Goal: Information Seeking & Learning: Check status

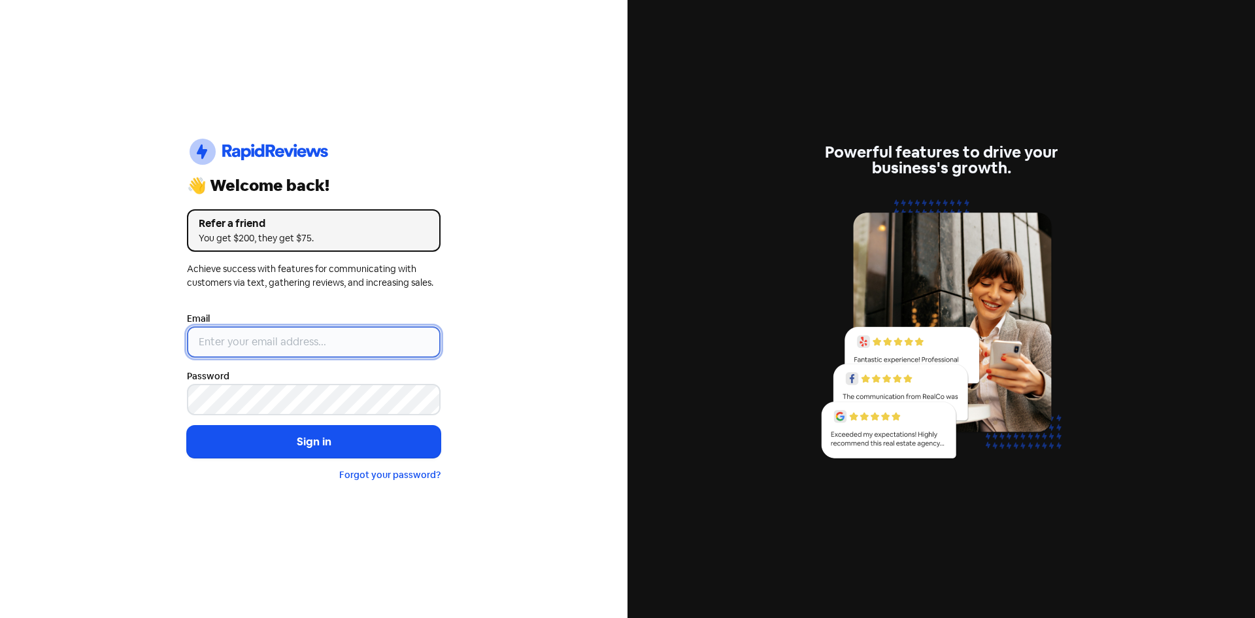
click at [246, 344] on input "email" at bounding box center [314, 341] width 254 height 31
click at [242, 344] on input "email" at bounding box center [314, 341] width 254 height 31
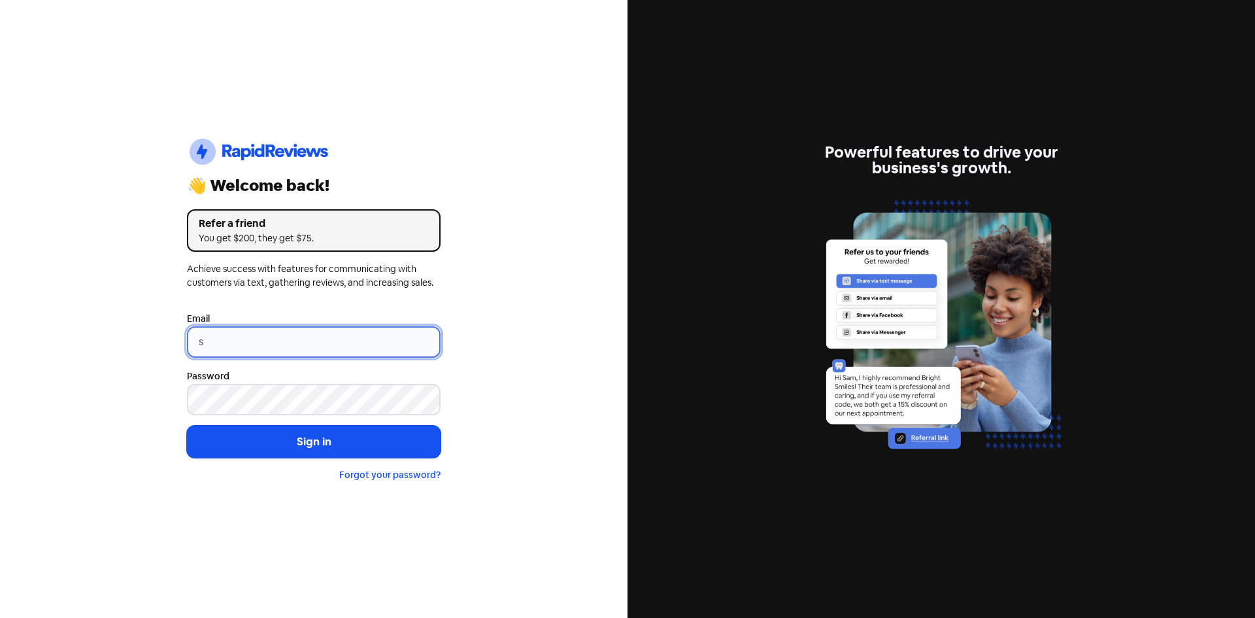
type input "[EMAIL_ADDRESS][DOMAIN_NAME]"
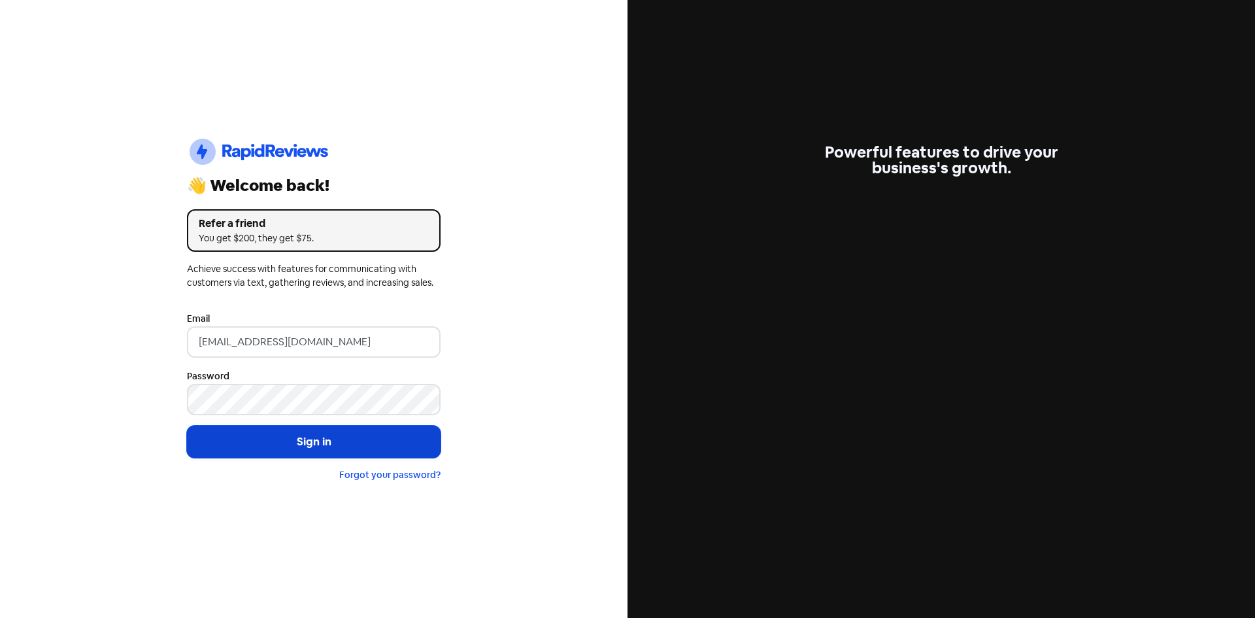
click at [269, 433] on button "Sign in" at bounding box center [314, 441] width 254 height 33
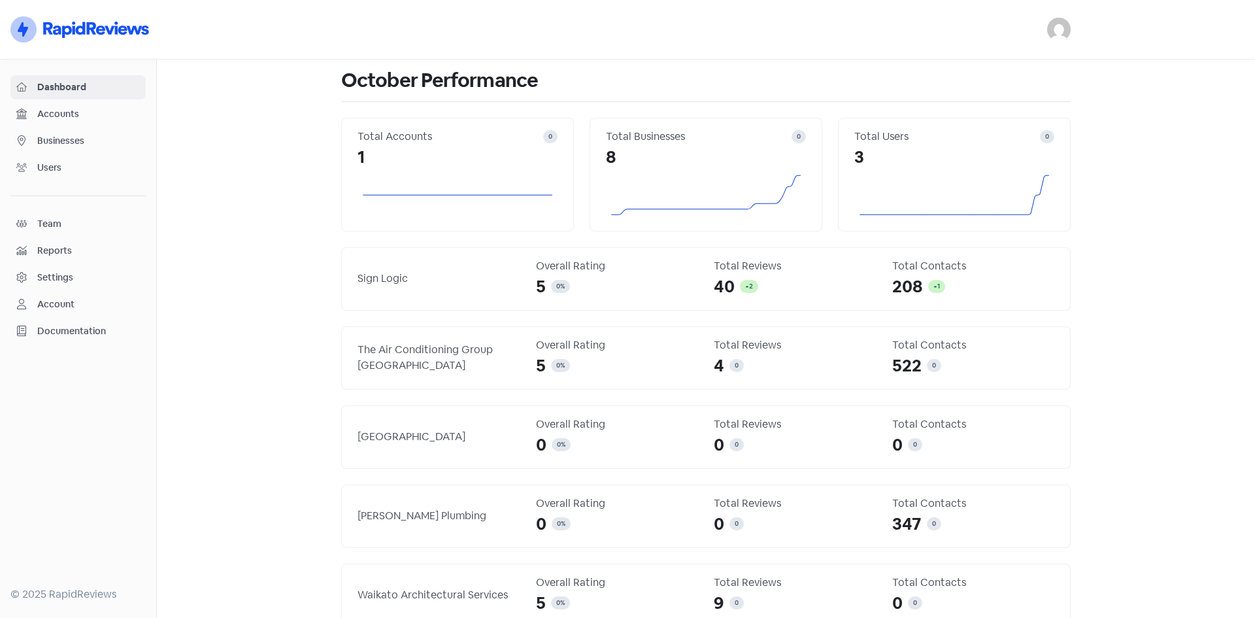
click at [76, 110] on span "Accounts" at bounding box center [88, 114] width 103 height 14
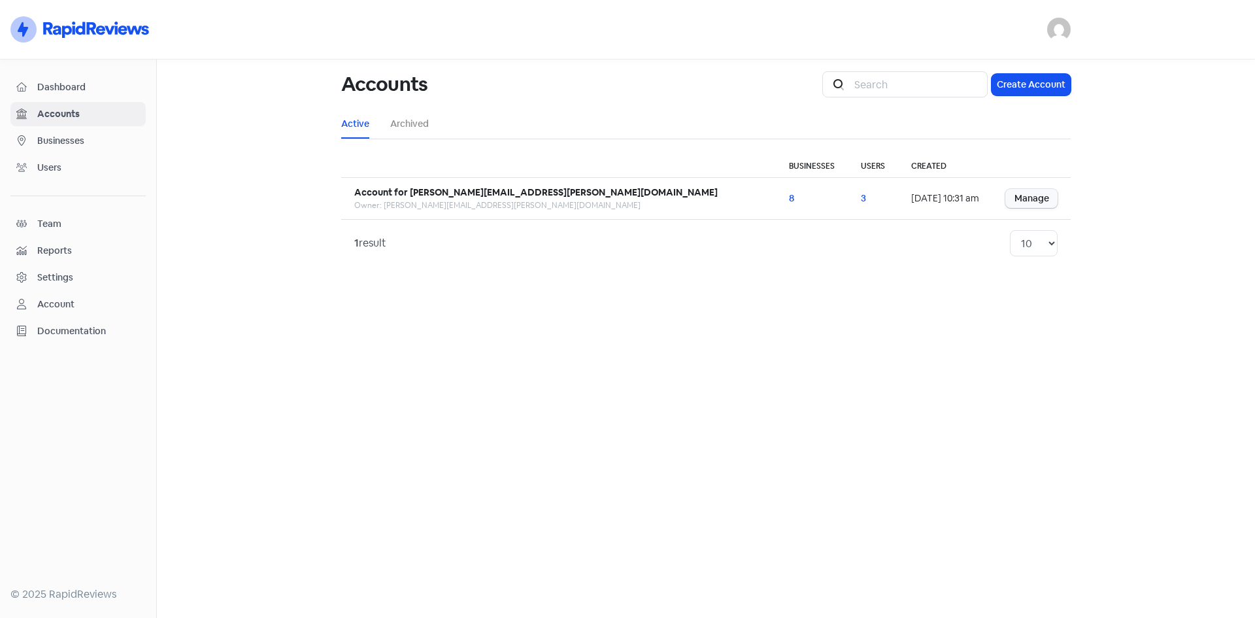
click at [54, 139] on span "Businesses" at bounding box center [88, 141] width 103 height 14
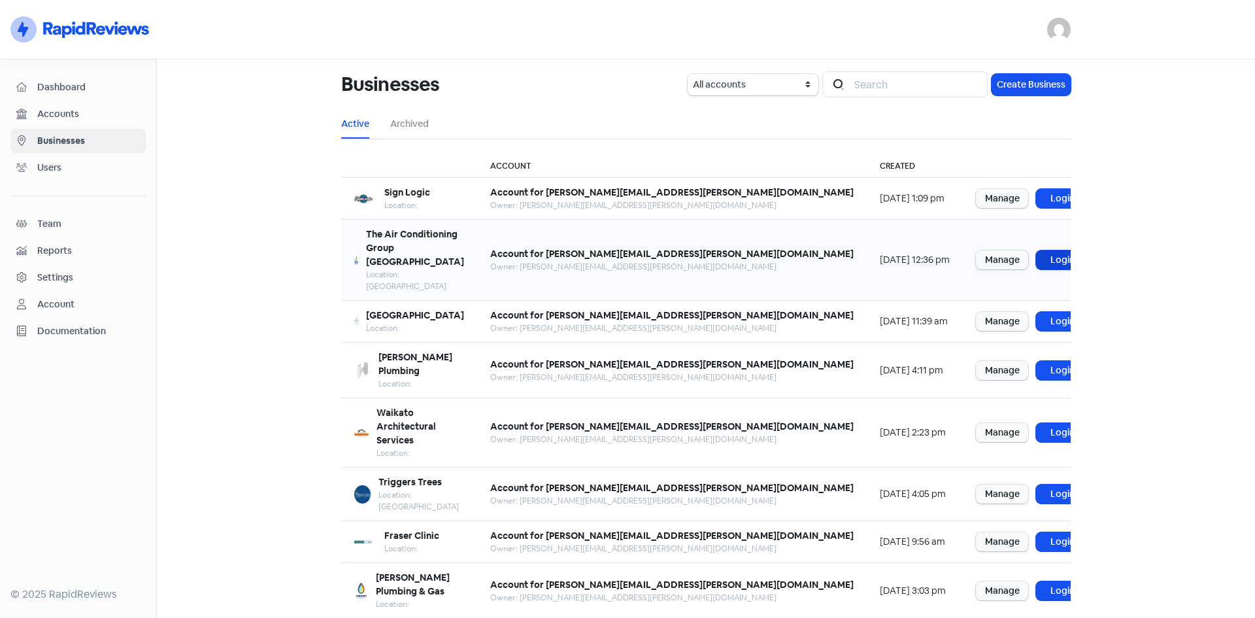
click at [1036, 250] on link "Login" at bounding box center [1062, 259] width 52 height 19
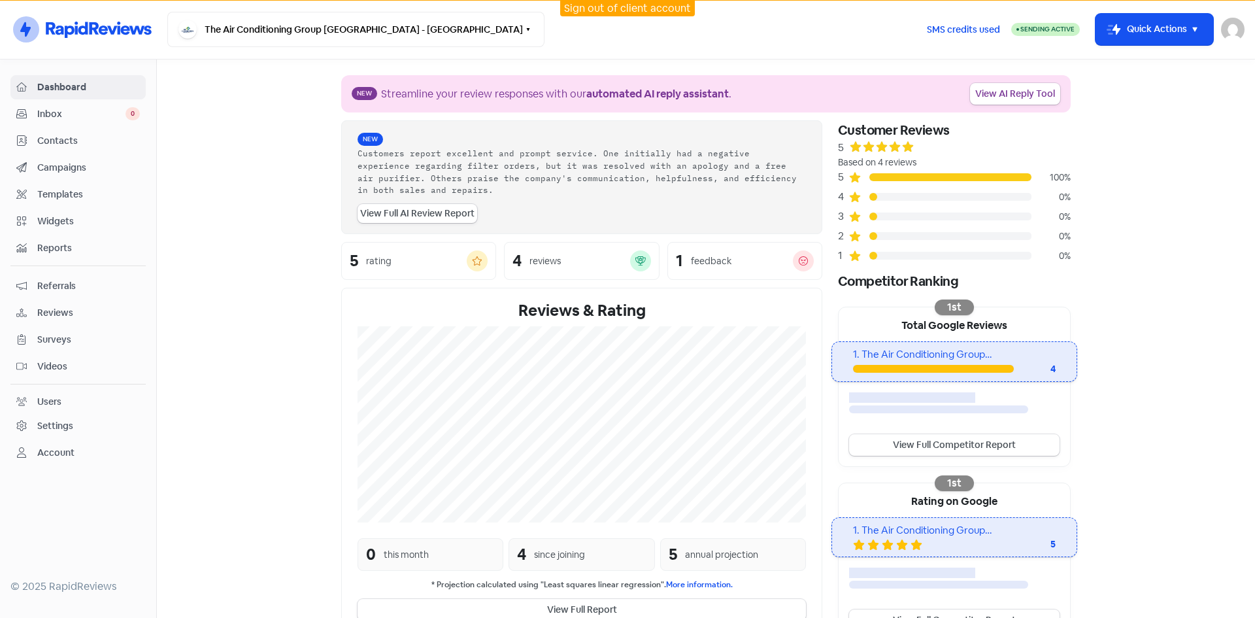
click at [58, 132] on link "Contacts" at bounding box center [77, 141] width 135 height 24
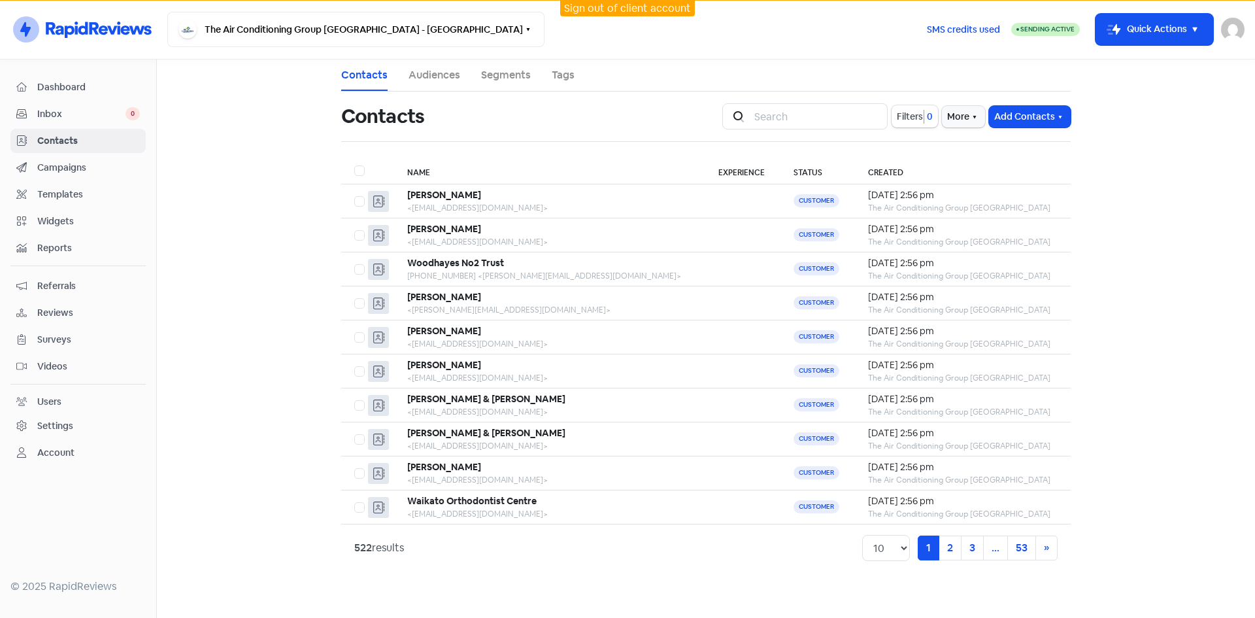
click at [78, 110] on span "Inbox" at bounding box center [81, 114] width 88 height 14
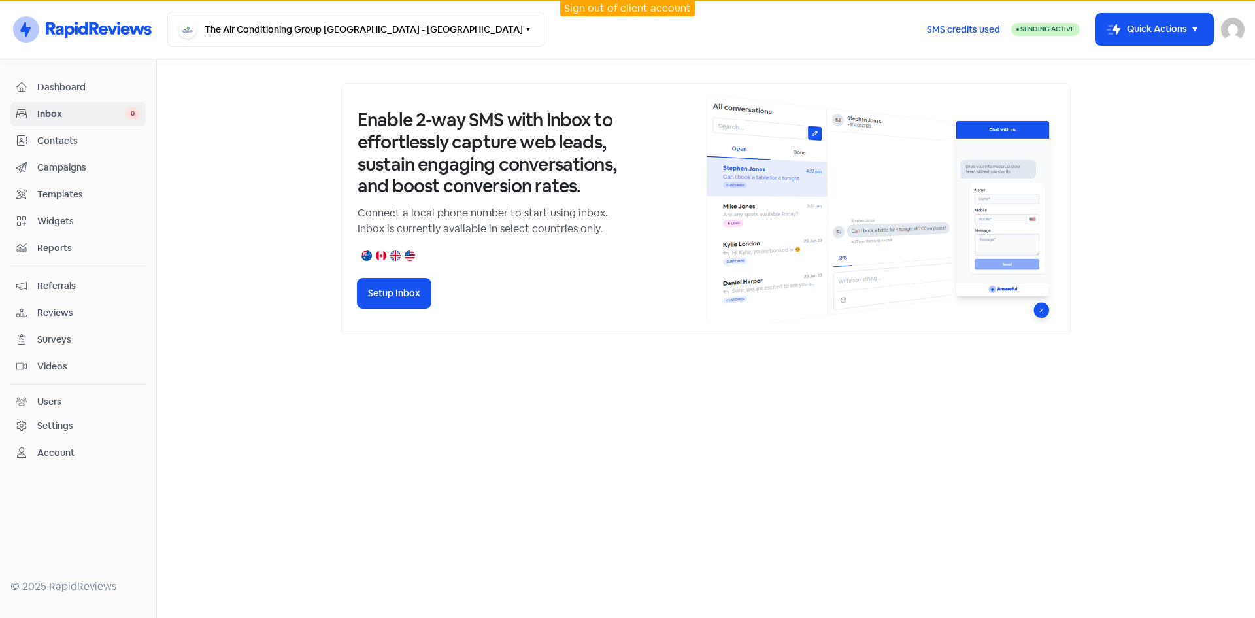
click at [71, 137] on span "Contacts" at bounding box center [88, 141] width 103 height 14
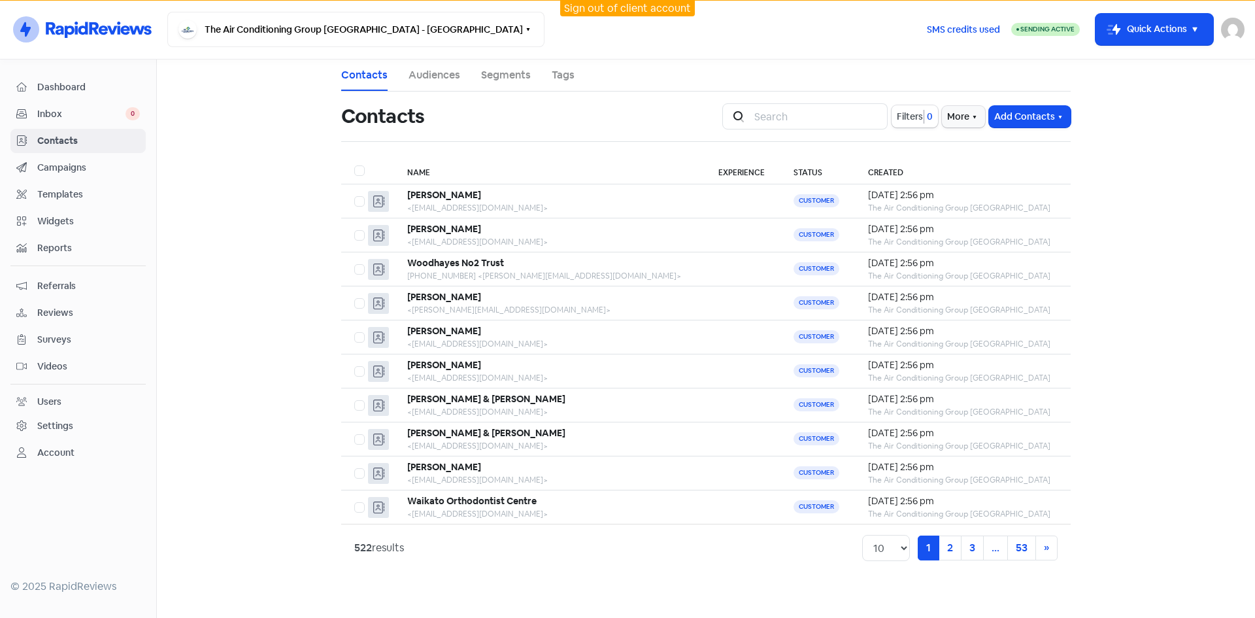
click at [71, 159] on link "Campaigns" at bounding box center [77, 168] width 135 height 24
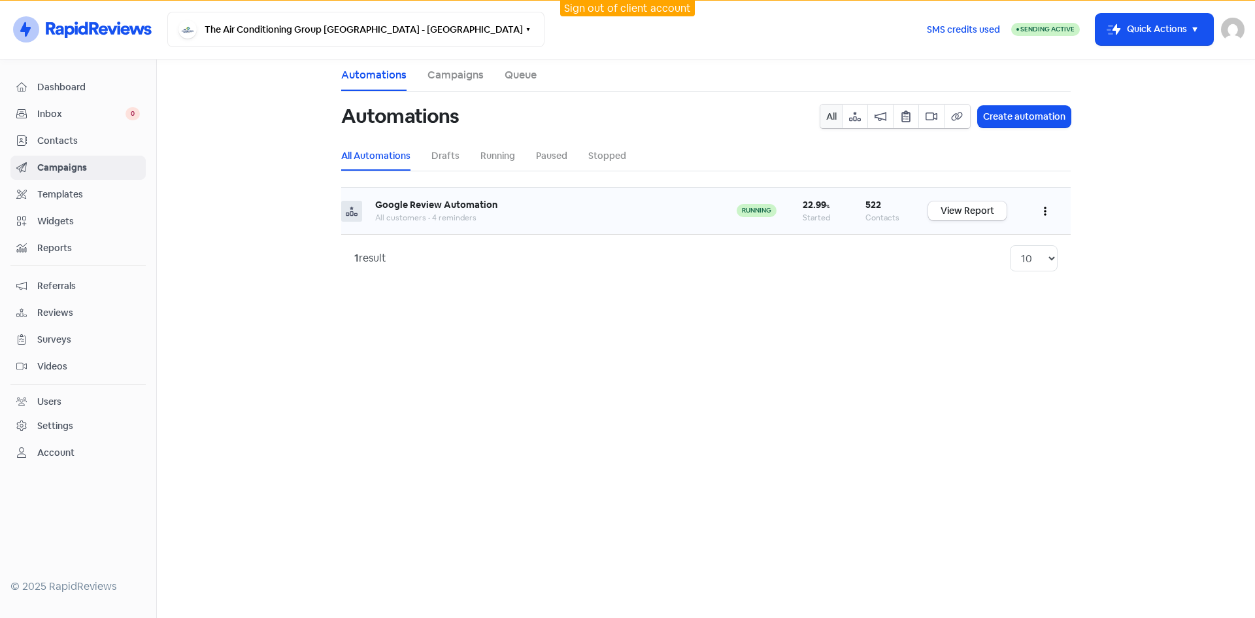
click at [427, 212] on div "All customers • 4 reminders" at bounding box center [542, 218] width 335 height 12
click at [67, 244] on span "Reports" at bounding box center [88, 248] width 103 height 14
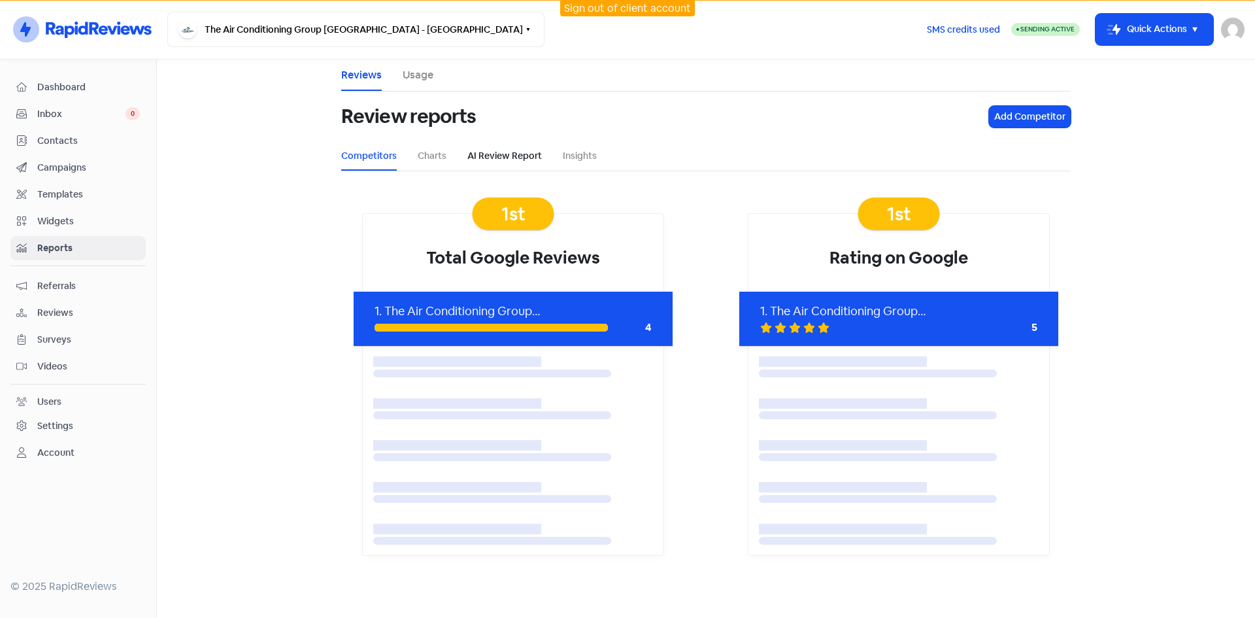
click at [503, 156] on link "AI Review Report" at bounding box center [504, 156] width 74 height 14
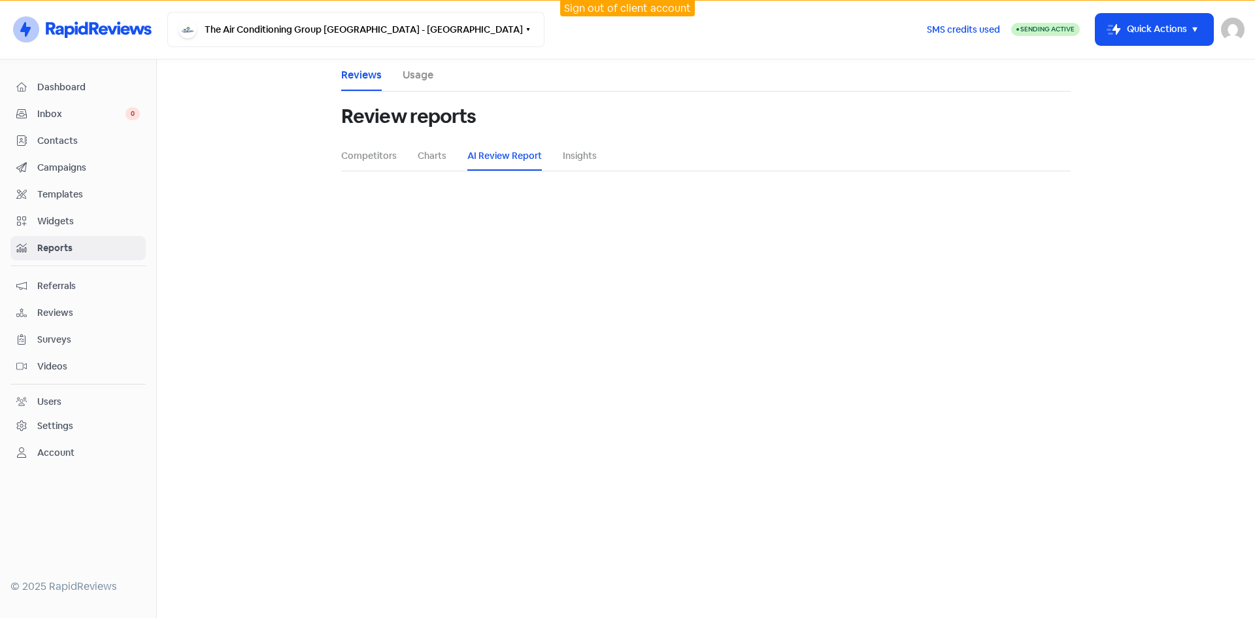
select select "12_months"
click at [416, 83] on li "Usage" at bounding box center [418, 74] width 31 height 31
click at [420, 76] on link "Usage" at bounding box center [418, 75] width 31 height 16
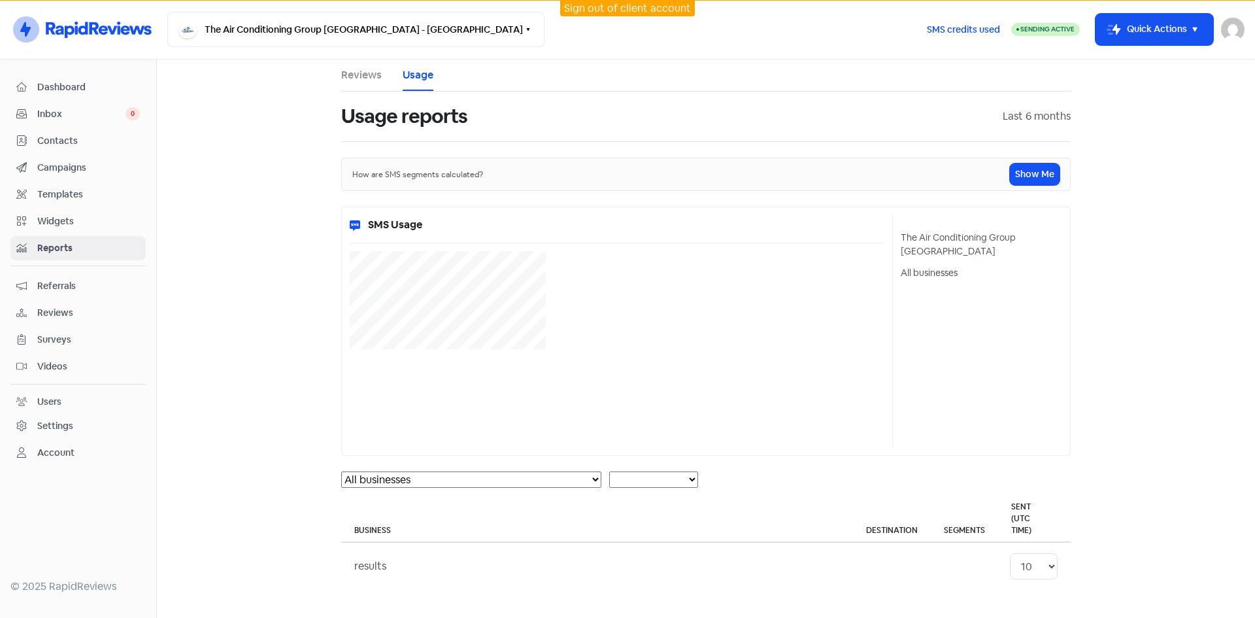
select select "[object Object]"
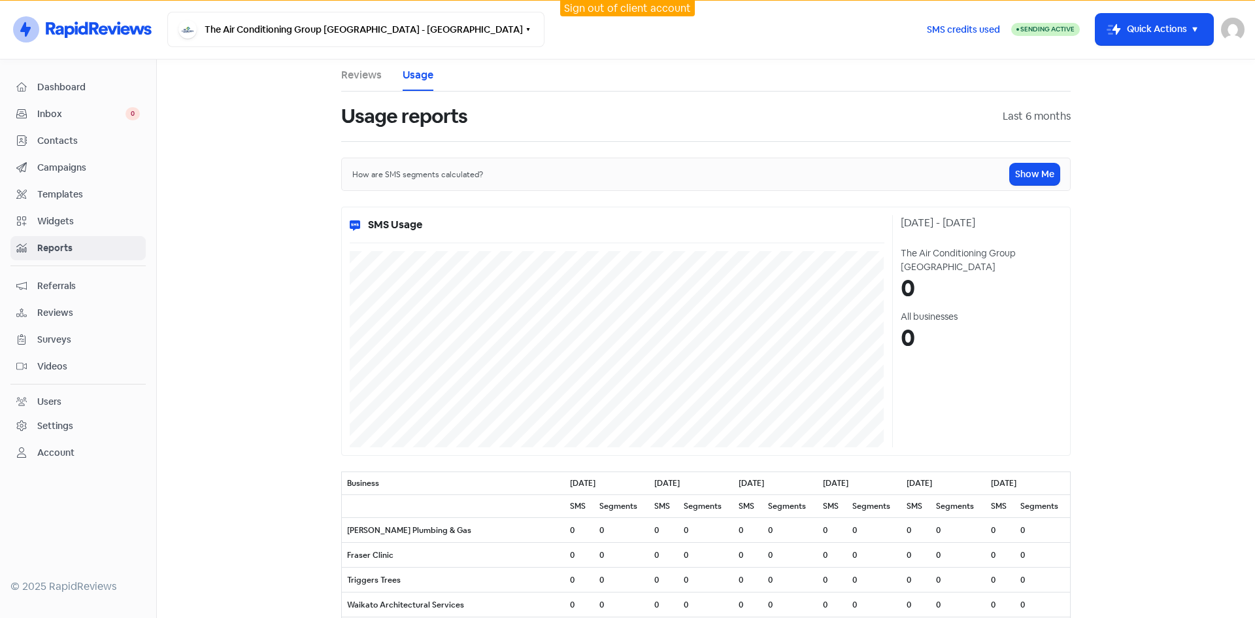
click at [361, 74] on link "Reviews" at bounding box center [361, 75] width 41 height 16
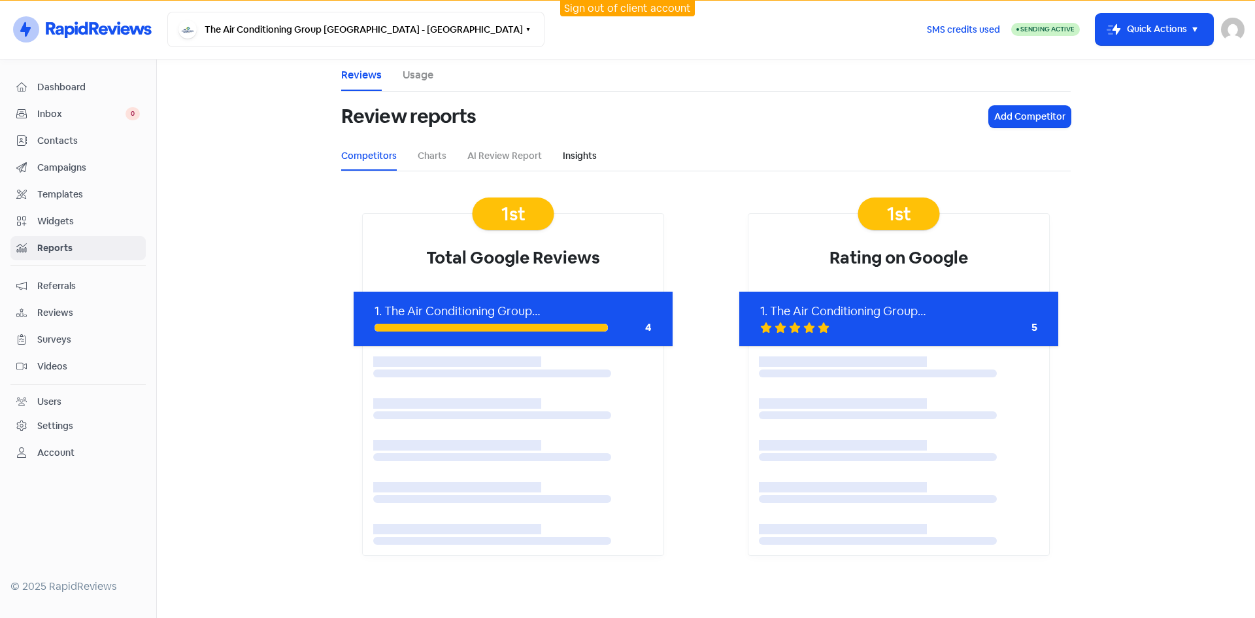
click at [572, 157] on link "Insights" at bounding box center [580, 156] width 34 height 14
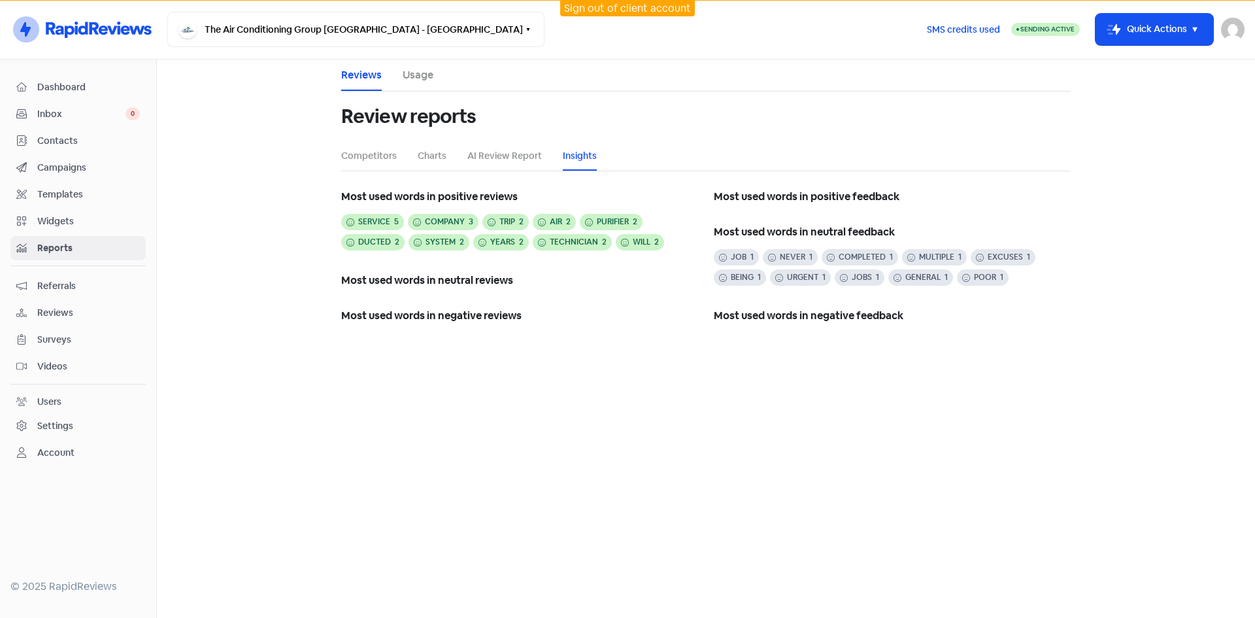
click at [65, 308] on span "Reviews" at bounding box center [88, 313] width 103 height 14
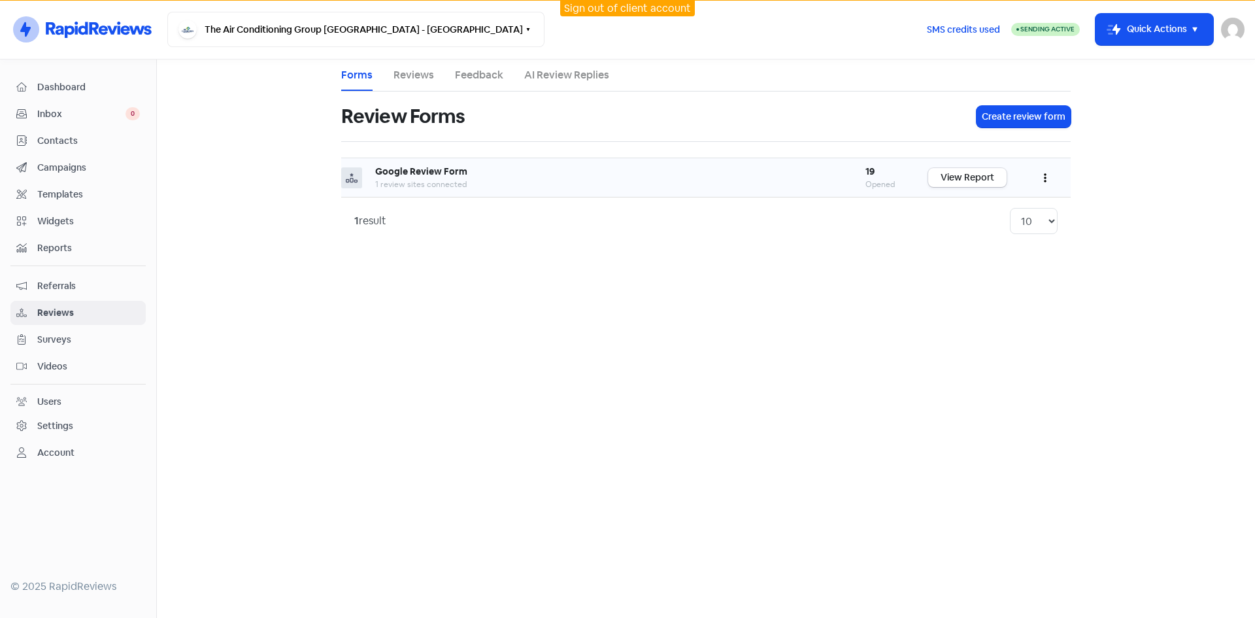
click at [433, 175] on b "Google Review Form" at bounding box center [421, 171] width 92 height 12
click at [58, 112] on span "Inbox" at bounding box center [81, 114] width 88 height 14
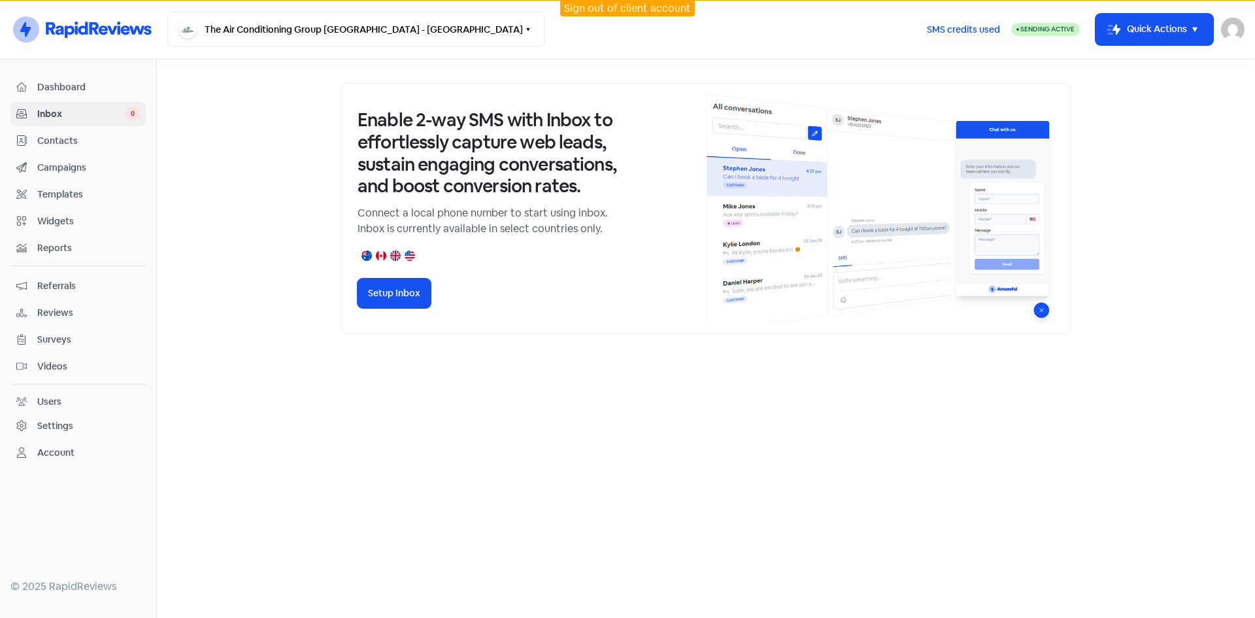
click at [62, 141] on span "Contacts" at bounding box center [88, 141] width 103 height 14
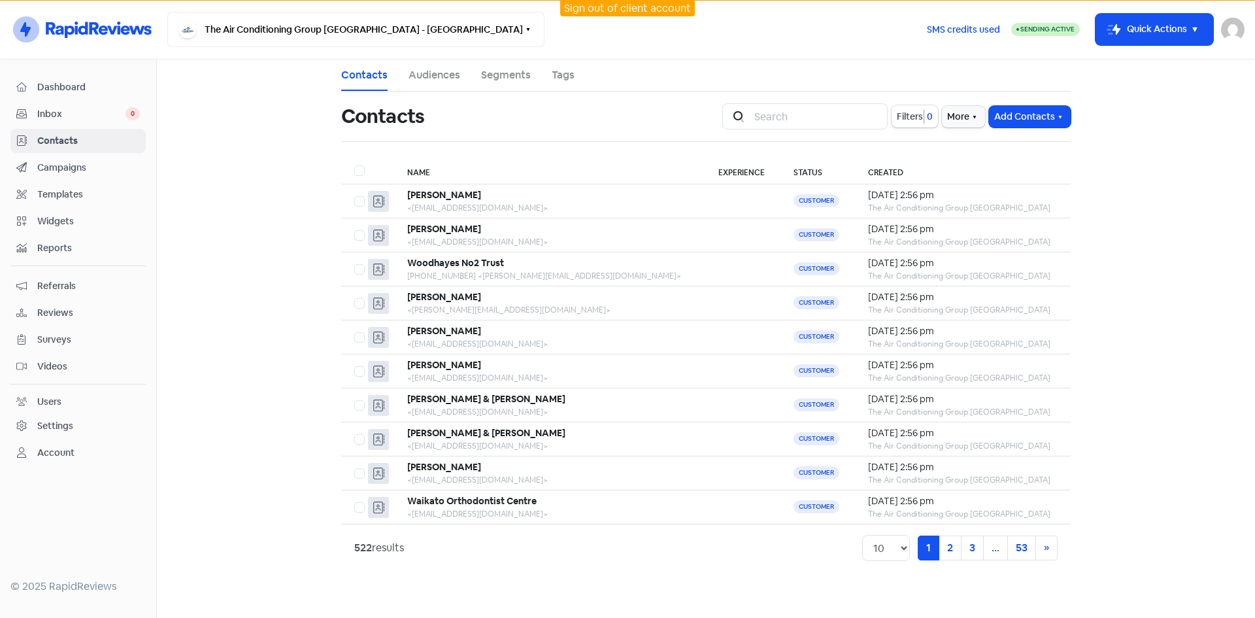
click at [67, 167] on span "Campaigns" at bounding box center [88, 168] width 103 height 14
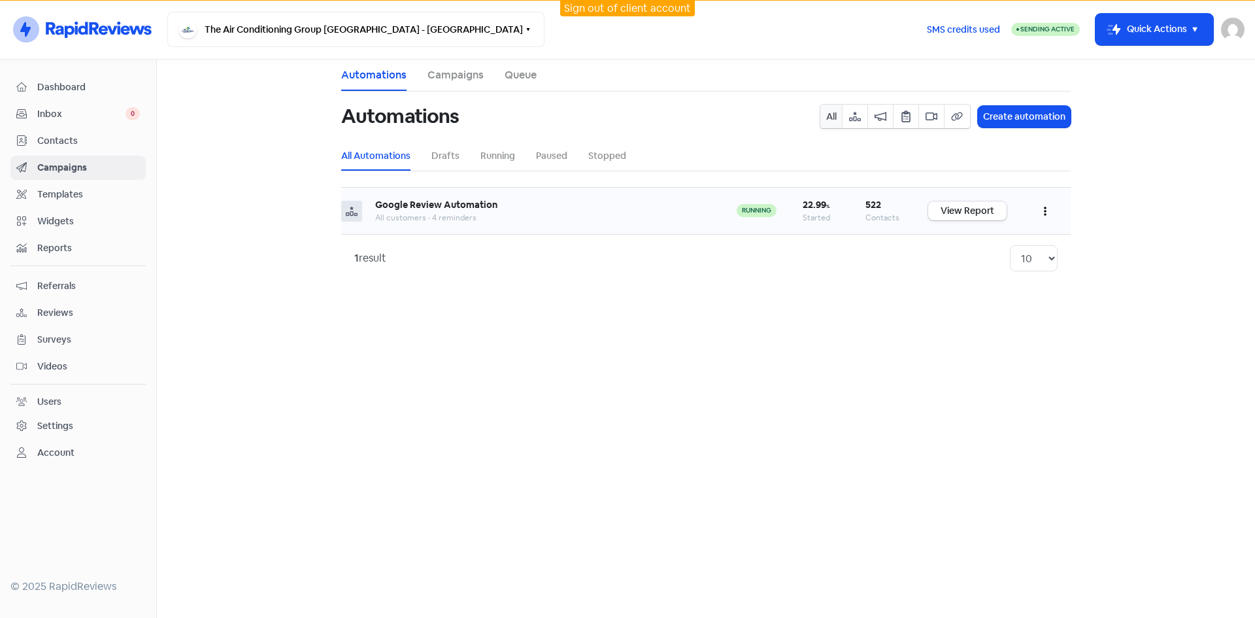
click at [454, 206] on b "Google Review Automation" at bounding box center [436, 205] width 122 height 12
click at [975, 215] on link "View Report" at bounding box center [967, 210] width 78 height 19
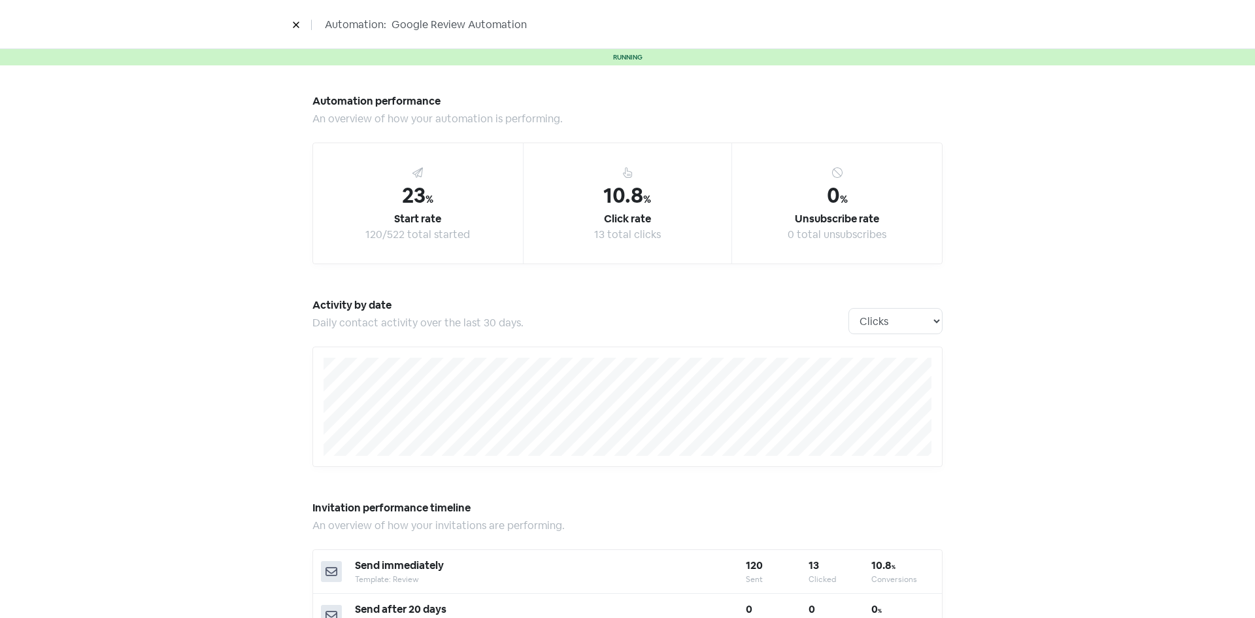
click at [610, 194] on div "10.8 %" at bounding box center [627, 195] width 48 height 31
click at [408, 198] on div "23 %" at bounding box center [417, 195] width 31 height 31
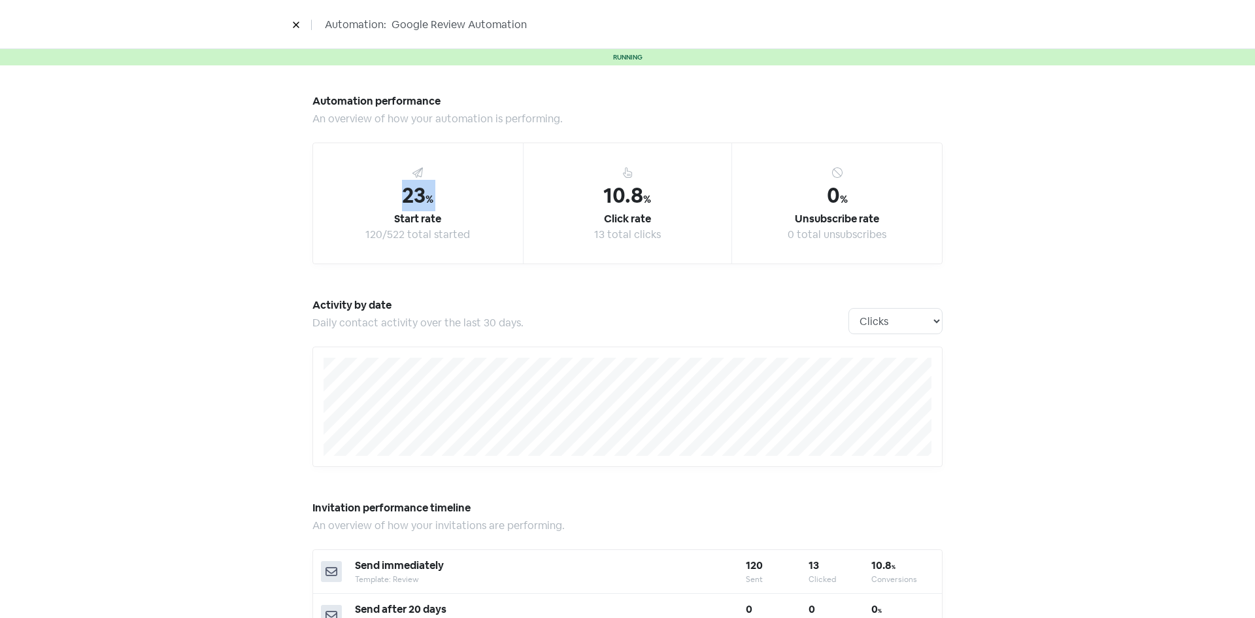
click at [408, 198] on div "23 %" at bounding box center [417, 195] width 31 height 31
click at [384, 231] on div "120/522 total started" at bounding box center [417, 235] width 105 height 16
click at [638, 216] on div "Click rate" at bounding box center [627, 219] width 47 height 16
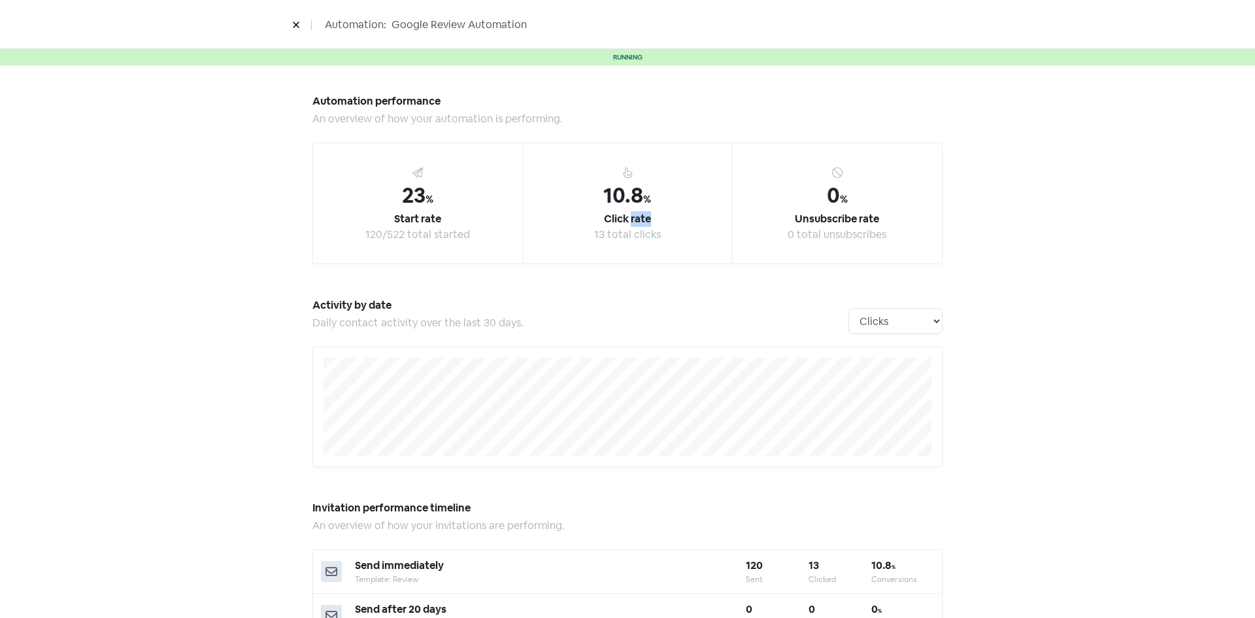
click at [638, 216] on div "Click rate" at bounding box center [627, 219] width 47 height 16
